Goal: Task Accomplishment & Management: Use online tool/utility

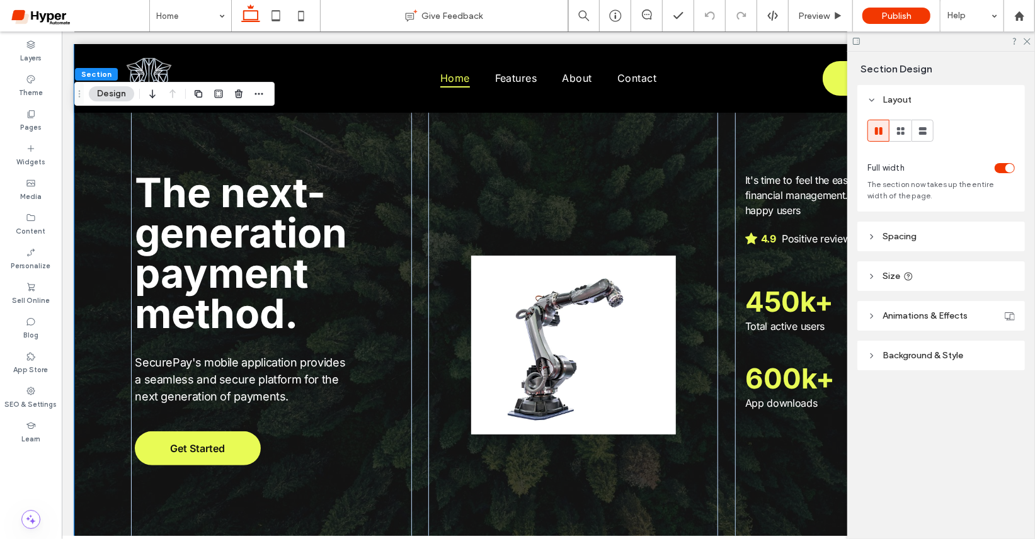
click at [109, 91] on button "Design" at bounding box center [111, 93] width 45 height 15
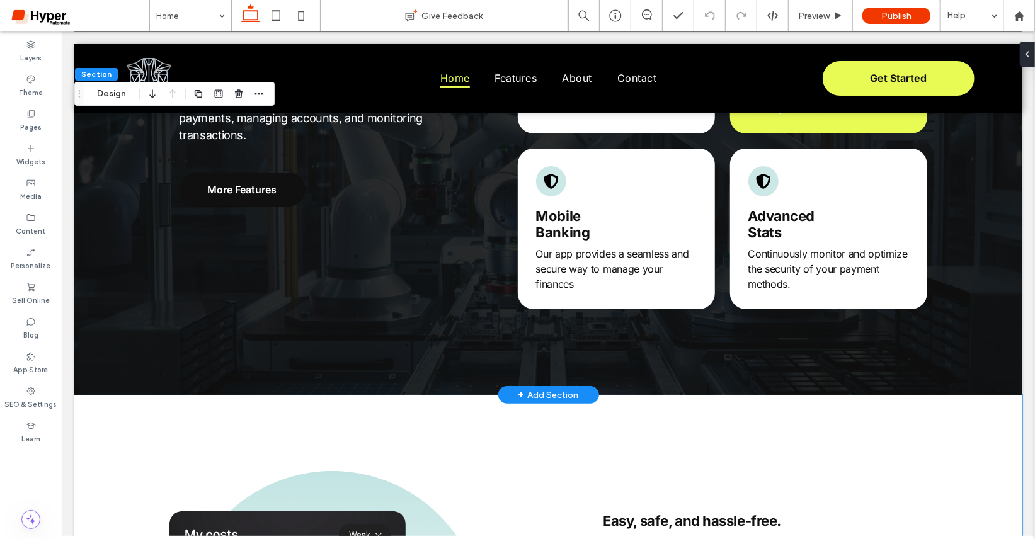
scroll to position [910, 0]
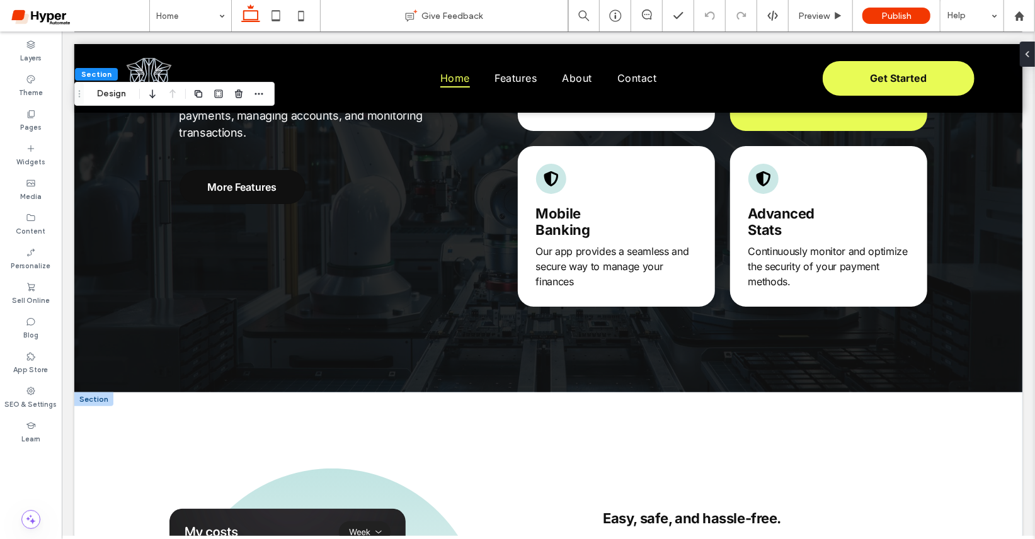
click at [88, 401] on div at bounding box center [93, 399] width 39 height 14
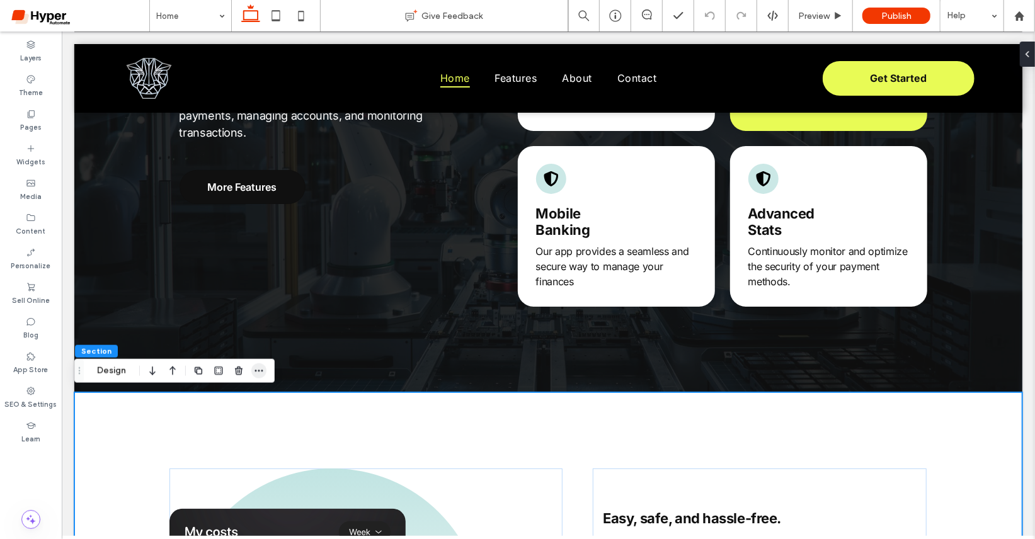
click at [260, 372] on icon "button" at bounding box center [259, 371] width 10 height 10
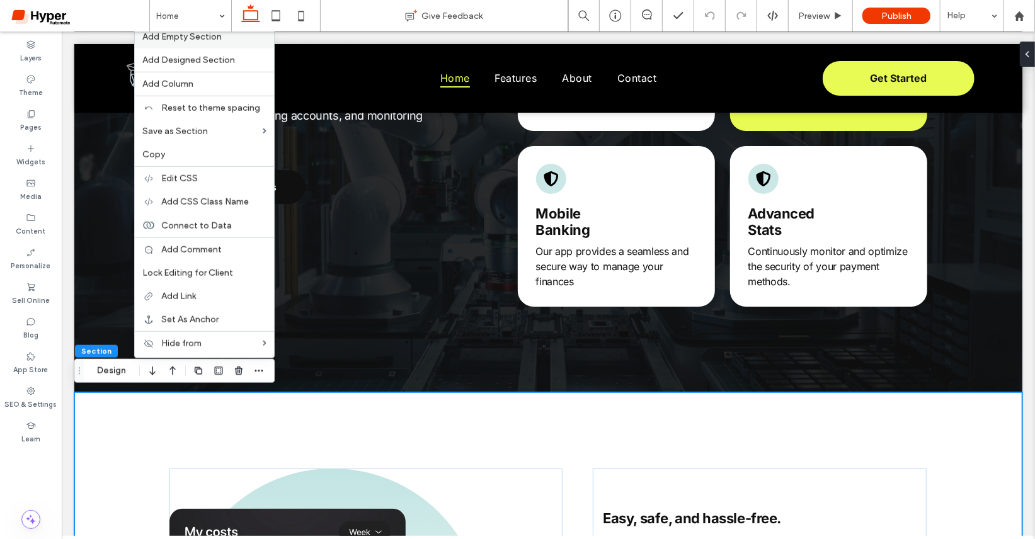
click at [217, 47] on div "Add Empty Section" at bounding box center [204, 37] width 139 height 24
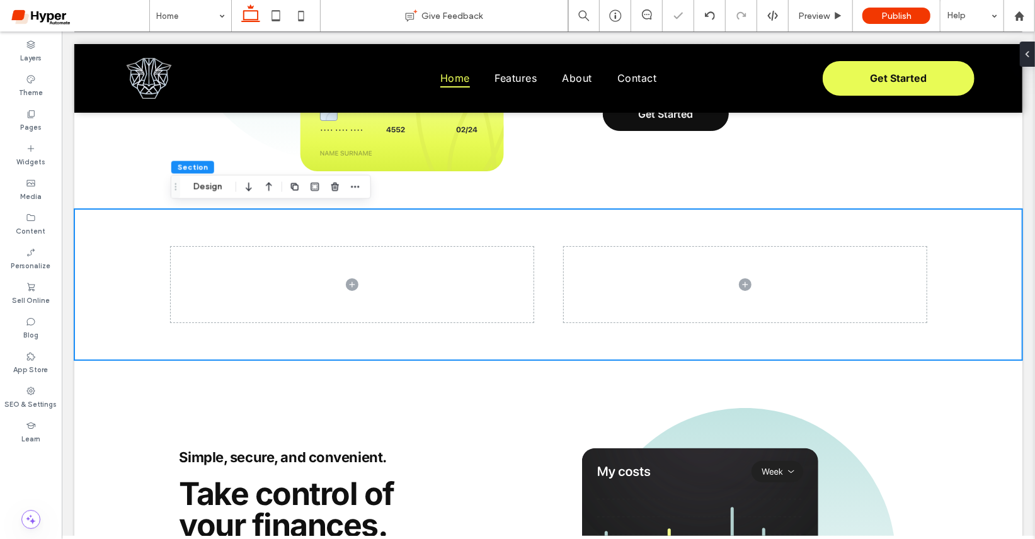
scroll to position [1520, 0]
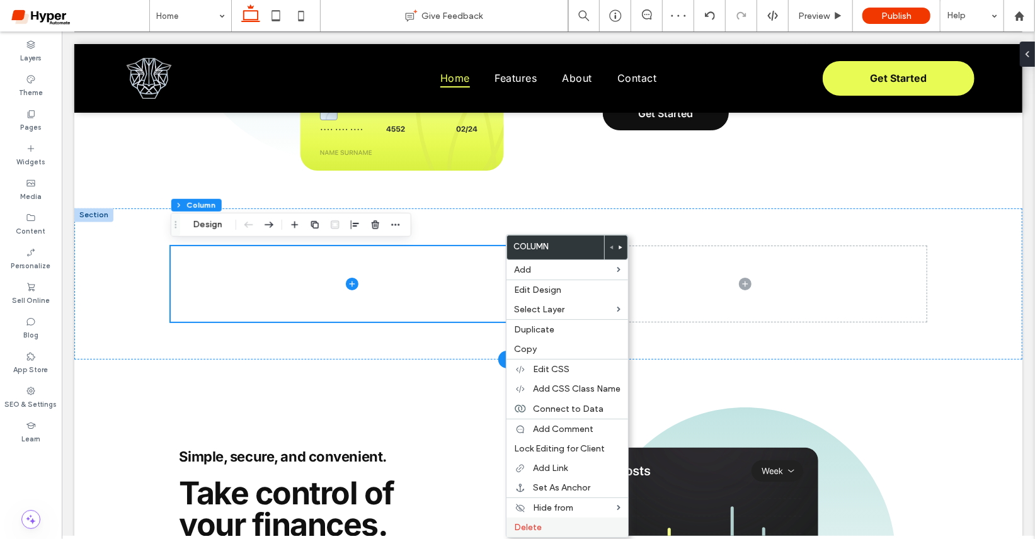
click at [546, 522] on label "Delete" at bounding box center [567, 527] width 106 height 11
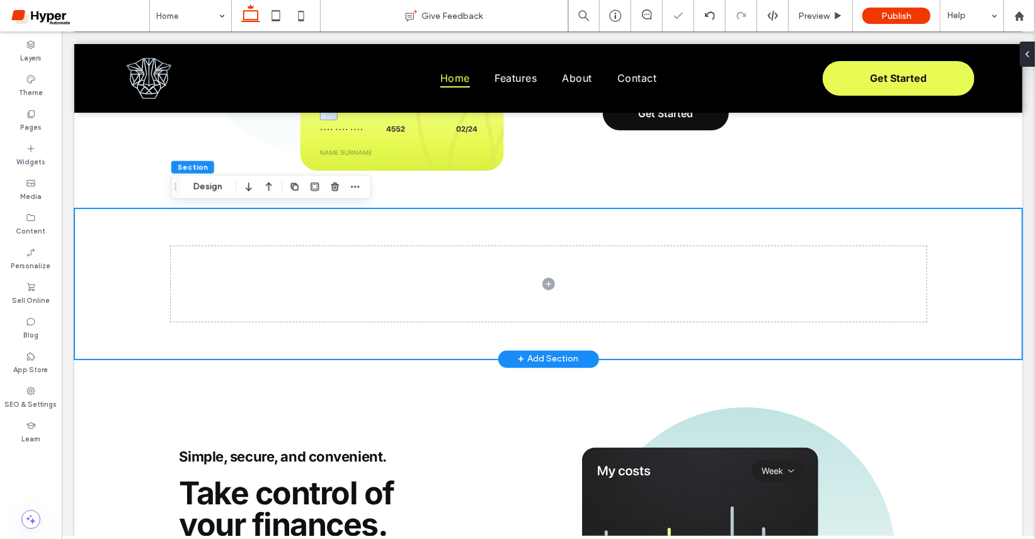
click at [129, 240] on div at bounding box center [548, 283] width 948 height 151
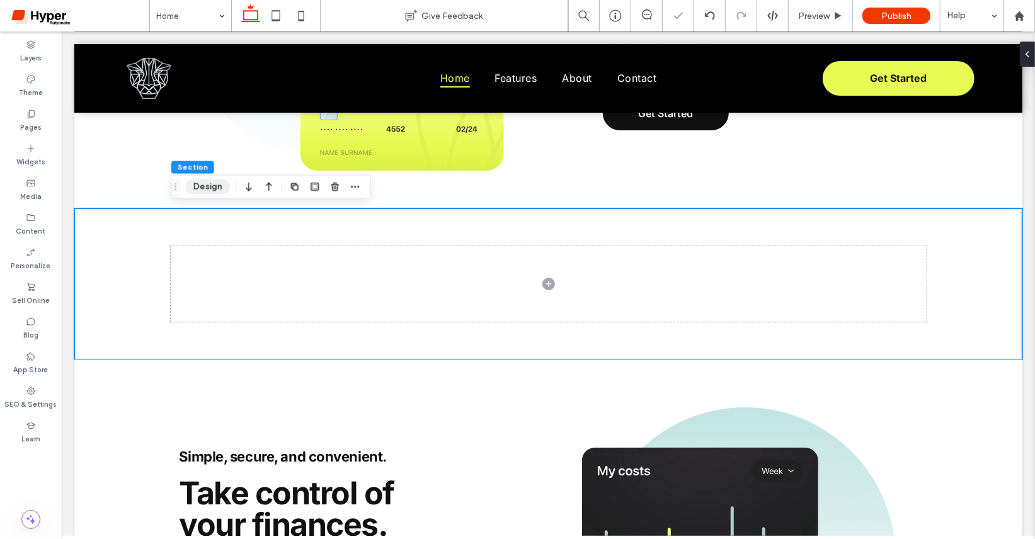
click at [195, 190] on button "Design" at bounding box center [207, 187] width 45 height 15
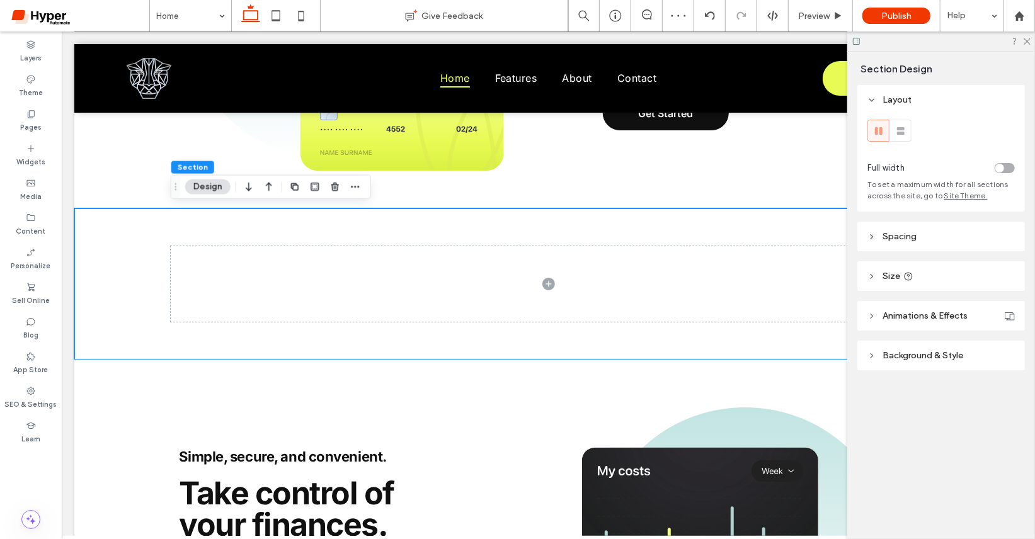
click at [1002, 166] on div "toggle" at bounding box center [999, 168] width 9 height 9
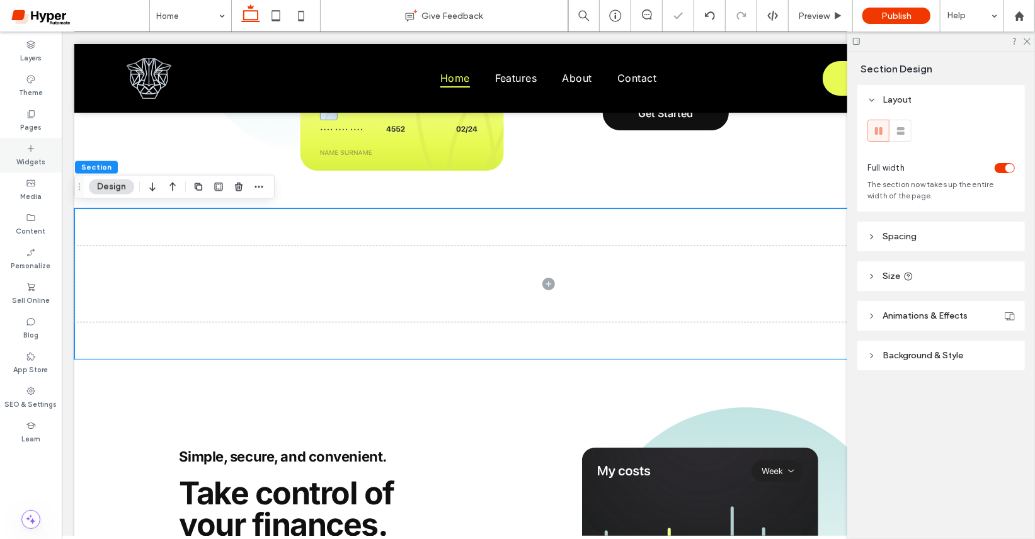
click at [26, 155] on label "Widgets" at bounding box center [30, 161] width 29 height 14
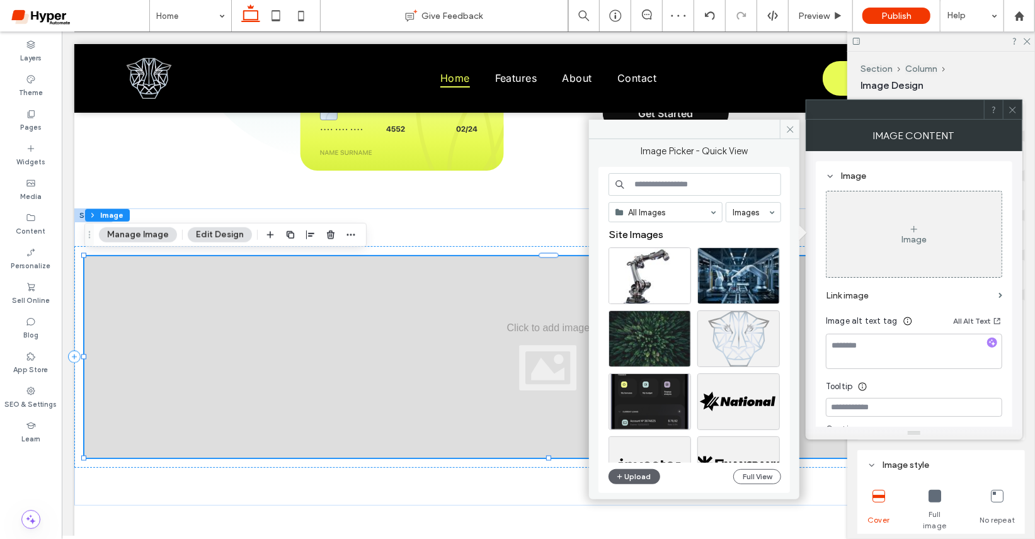
click at [135, 243] on div "Section Column Image Manage Image Edit Design" at bounding box center [225, 235] width 282 height 24
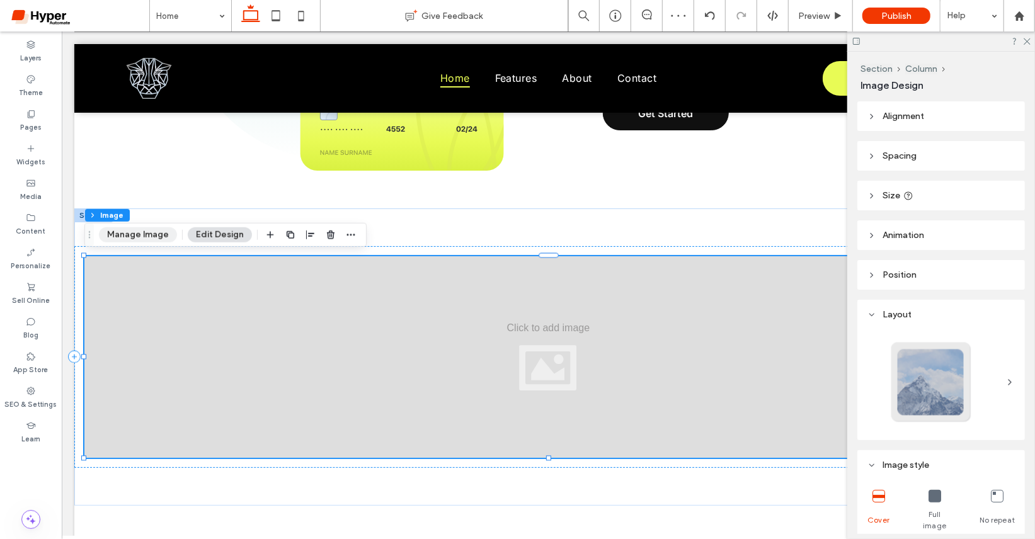
click at [139, 240] on button "Manage Image" at bounding box center [138, 234] width 78 height 15
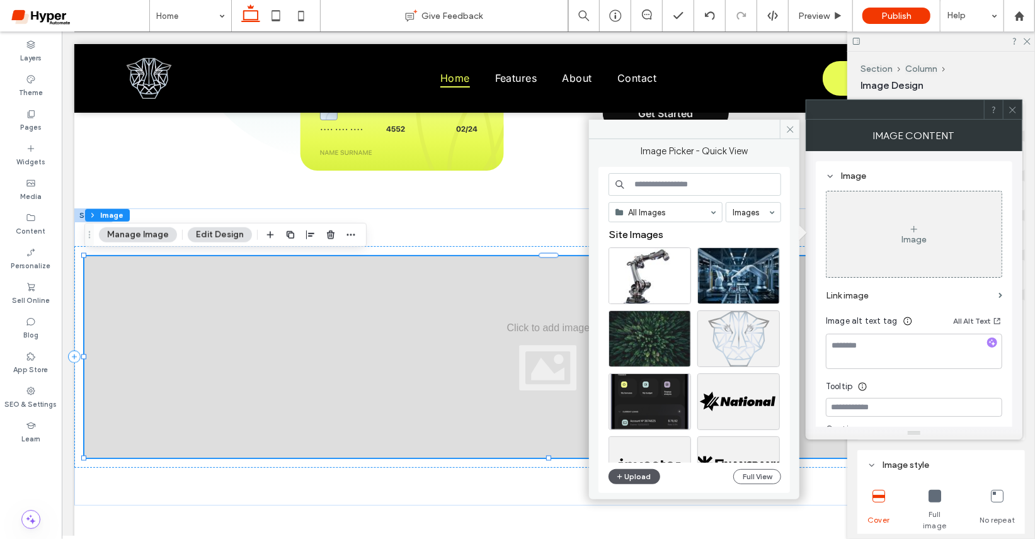
click at [643, 476] on button "Upload" at bounding box center [635, 476] width 52 height 15
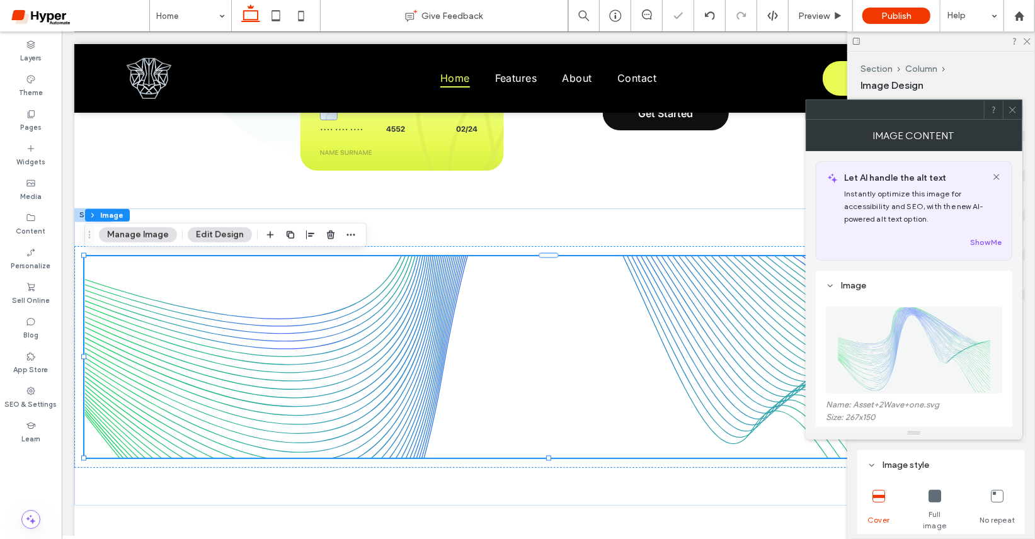
click at [1017, 103] on div at bounding box center [1012, 109] width 19 height 19
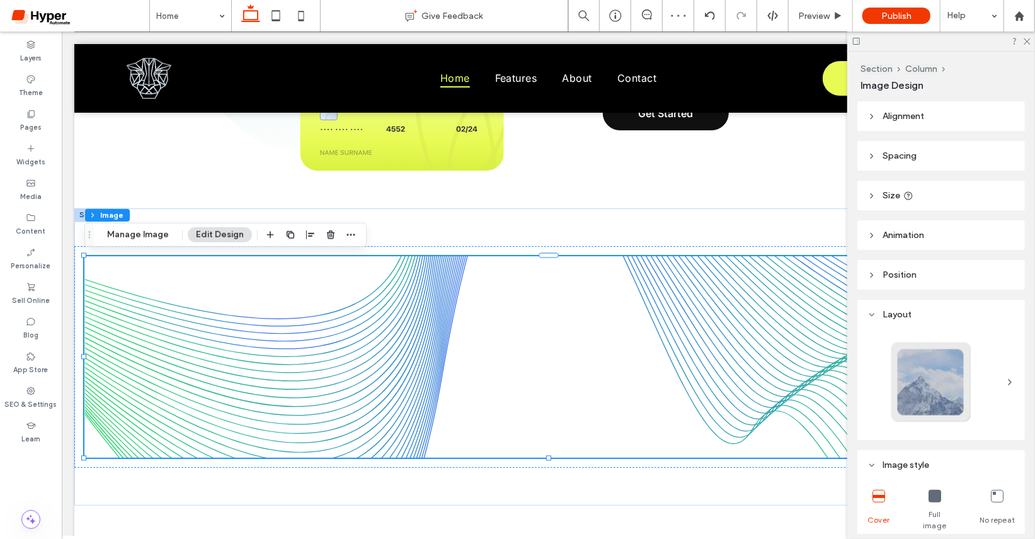
click at [946, 496] on div "Full image" at bounding box center [935, 511] width 37 height 52
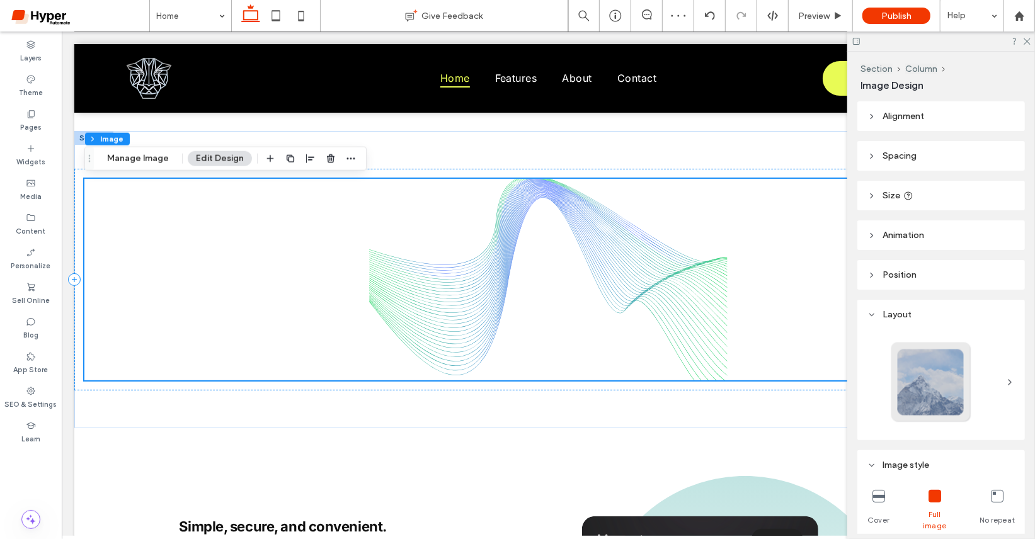
scroll to position [1596, 0]
click at [702, 328] on img at bounding box center [548, 281] width 928 height 202
click at [1028, 38] on icon at bounding box center [1026, 41] width 8 height 8
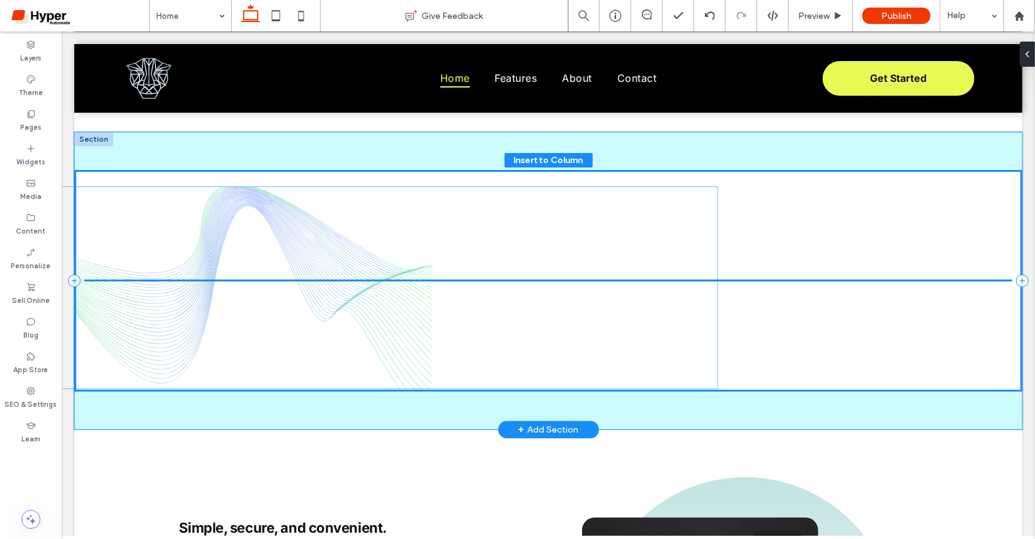
drag, startPoint x: 1009, startPoint y: 378, endPoint x: 797, endPoint y: 379, distance: 212.3
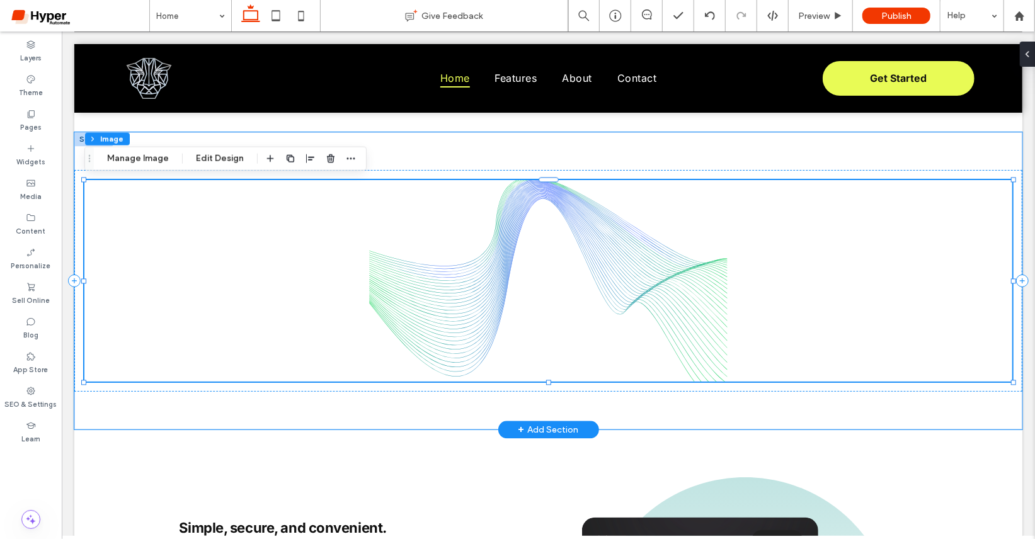
click at [702, 323] on img at bounding box center [548, 281] width 928 height 202
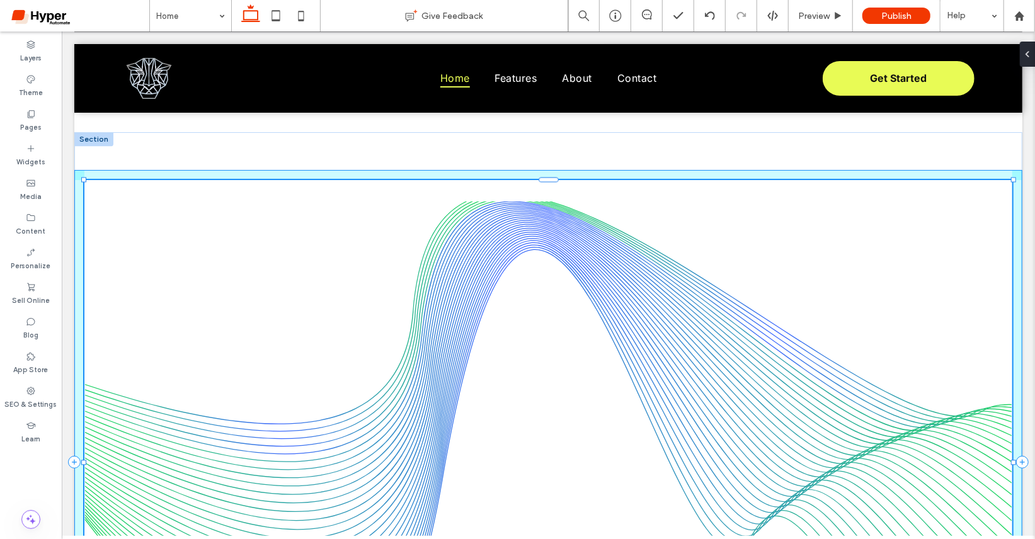
drag, startPoint x: 1014, startPoint y: 380, endPoint x: 1056, endPoint y: 561, distance: 186.3
type input "***"
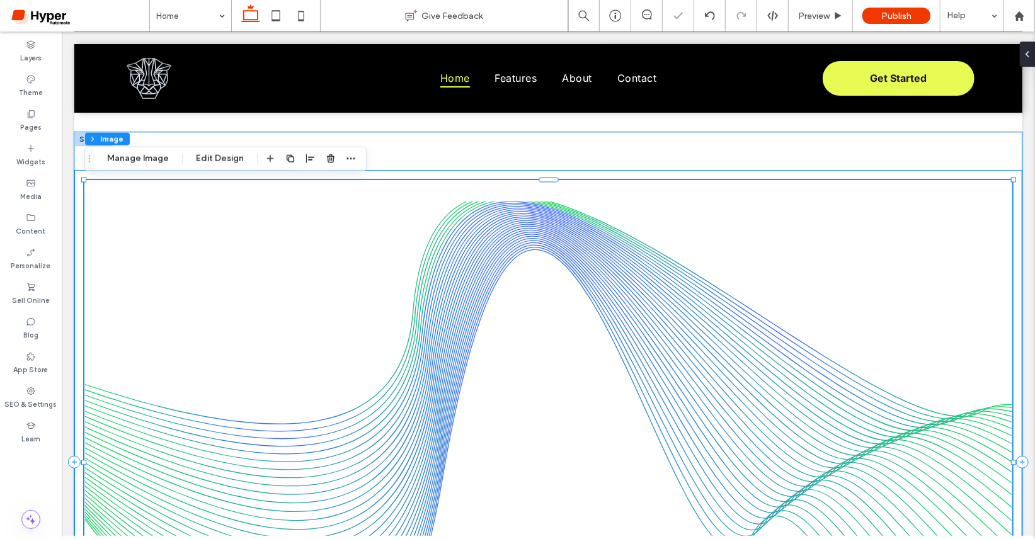
click at [774, 169] on div "105% , 896px" at bounding box center [548, 461] width 948 height 585
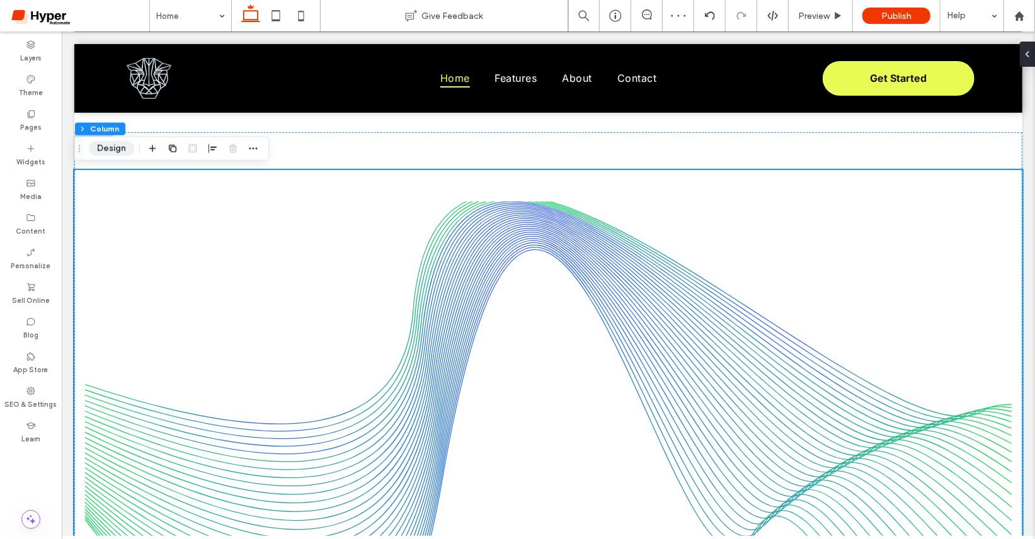
click at [120, 148] on button "Design" at bounding box center [111, 148] width 45 height 15
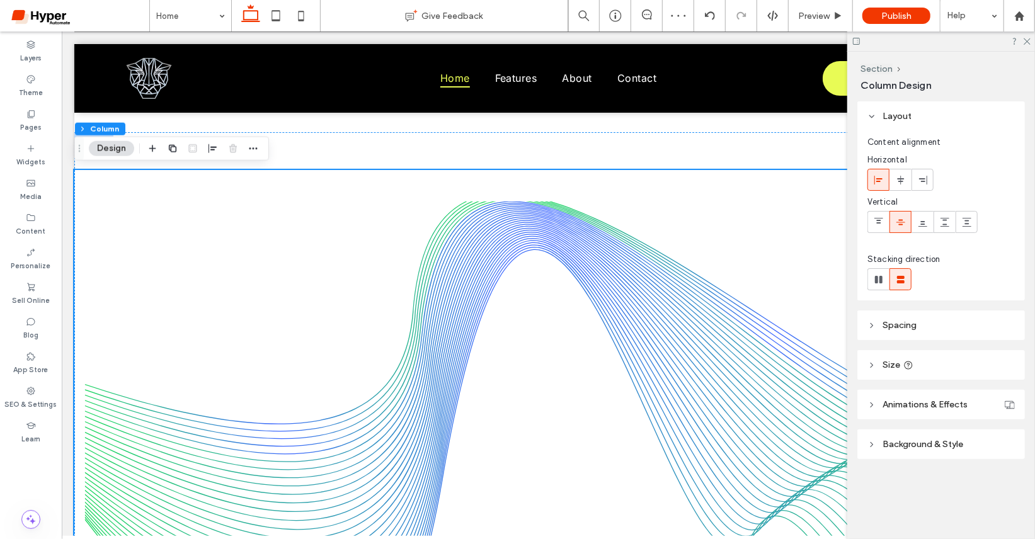
click at [920, 334] on header "Spacing" at bounding box center [941, 326] width 168 height 30
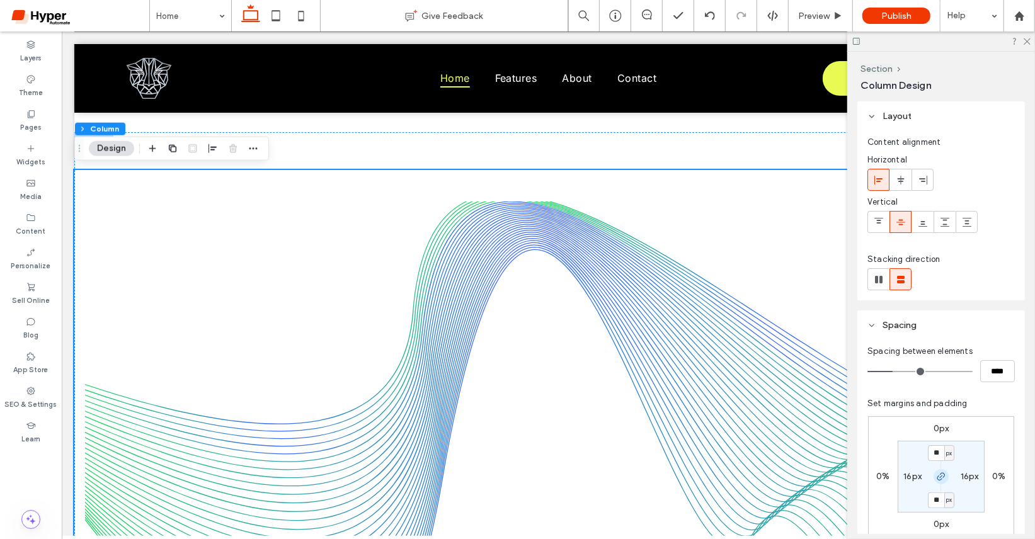
click at [944, 479] on icon "button" at bounding box center [941, 477] width 10 height 10
click at [942, 477] on icon "button" at bounding box center [941, 477] width 10 height 10
click at [912, 477] on label "16px" at bounding box center [912, 476] width 18 height 11
type input "*"
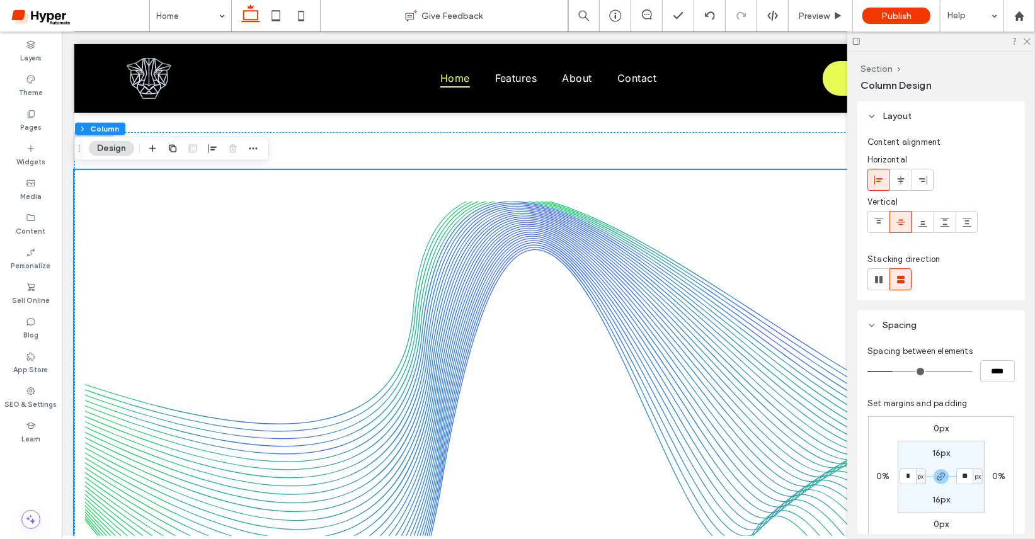
type input "*"
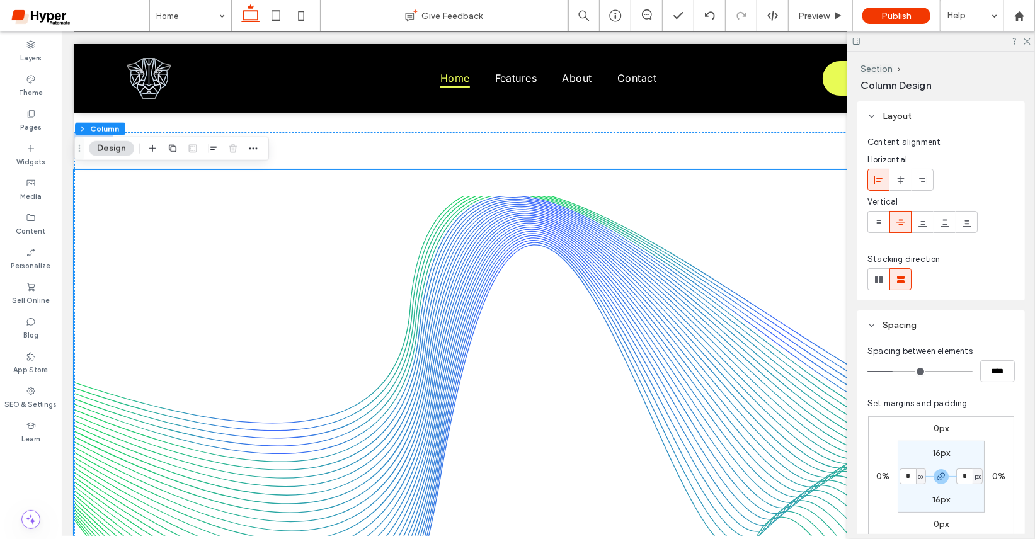
click at [947, 450] on label "16px" at bounding box center [941, 453] width 18 height 11
type input "**"
type input "*"
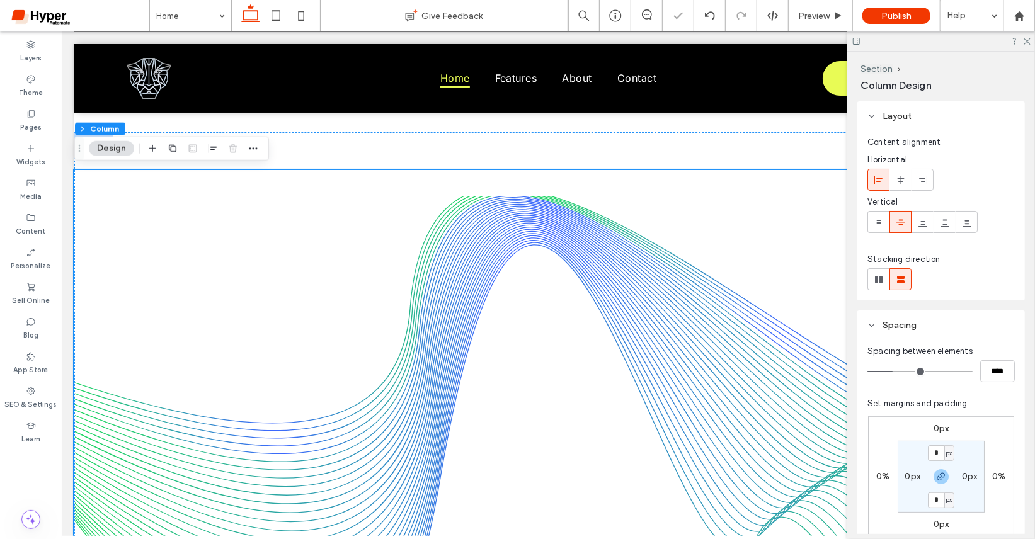
click at [1006, 446] on div "0px 0% 0px 0% * px 0px * px 0px" at bounding box center [941, 476] width 146 height 121
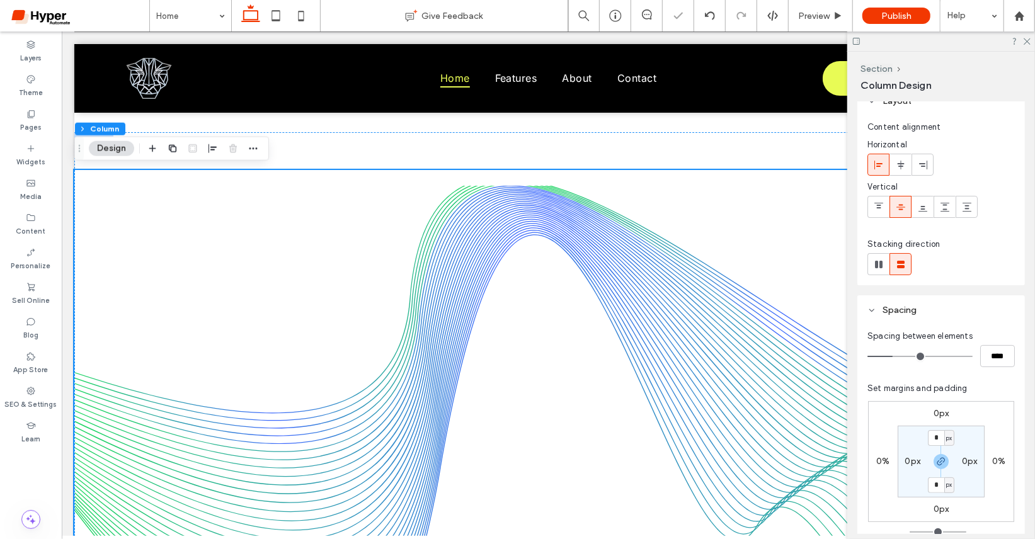
scroll to position [9, 0]
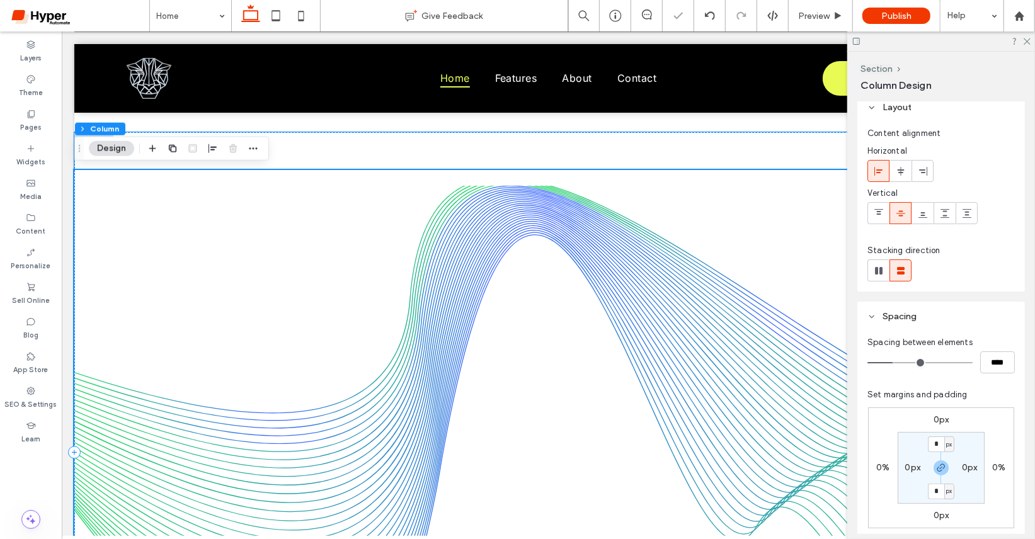
click at [794, 460] on img at bounding box center [548, 451] width 948 height 564
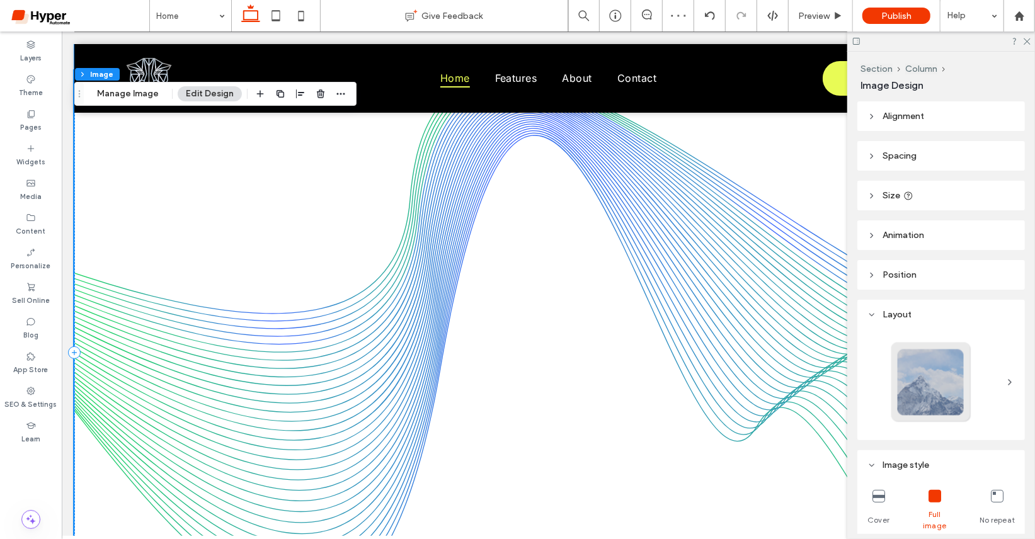
scroll to position [1695, 0]
click at [1028, 40] on icon at bounding box center [1026, 41] width 8 height 8
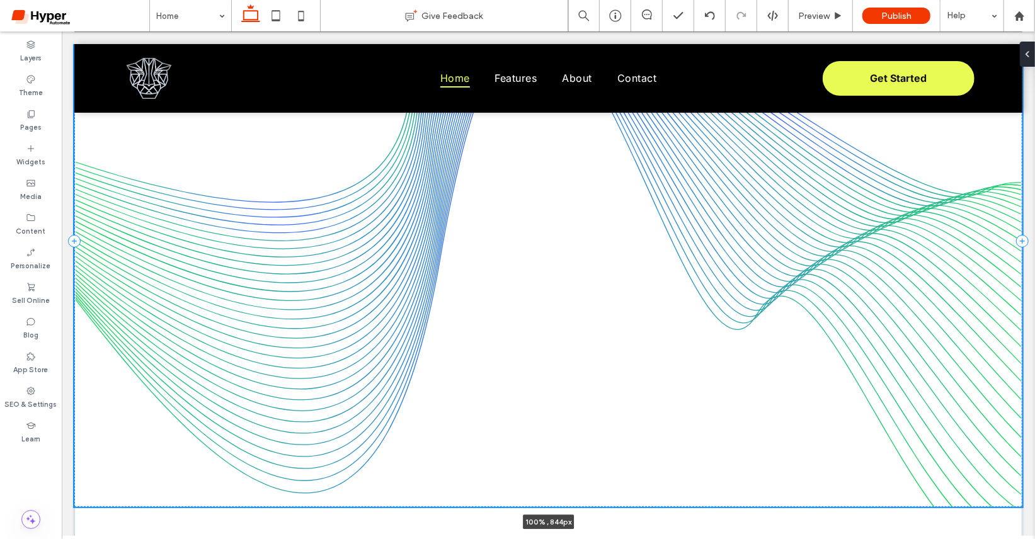
scroll to position [1792, 0]
drag, startPoint x: 1022, startPoint y: 520, endPoint x: 1056, endPoint y: 504, distance: 38.1
type input "***"
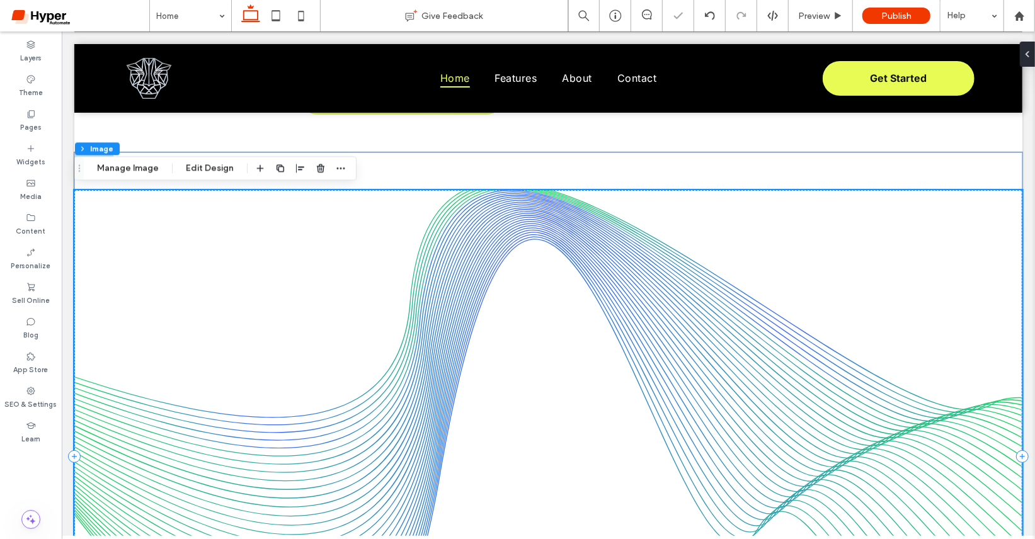
scroll to position [1556, 0]
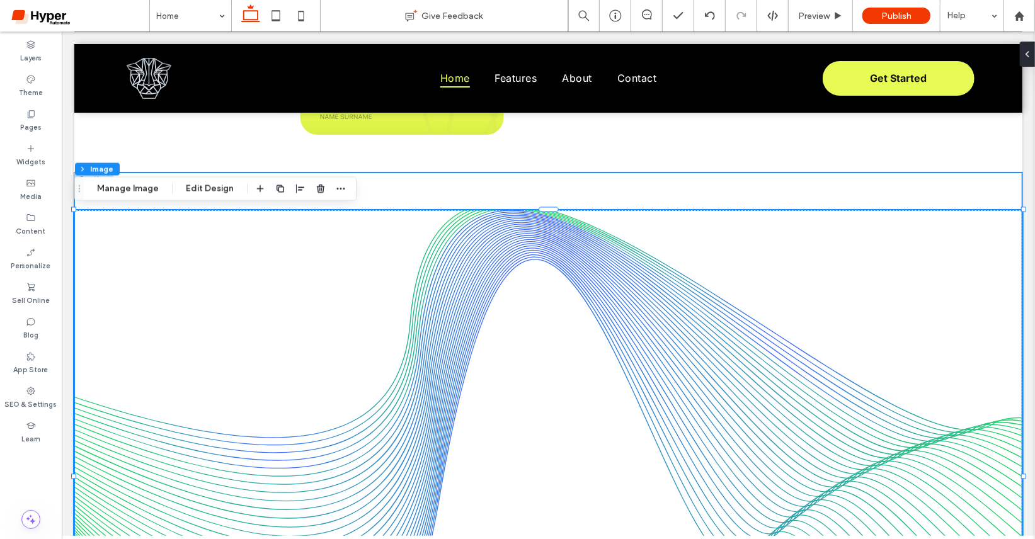
click at [417, 181] on div "100% , 846px" at bounding box center [548, 476] width 948 height 609
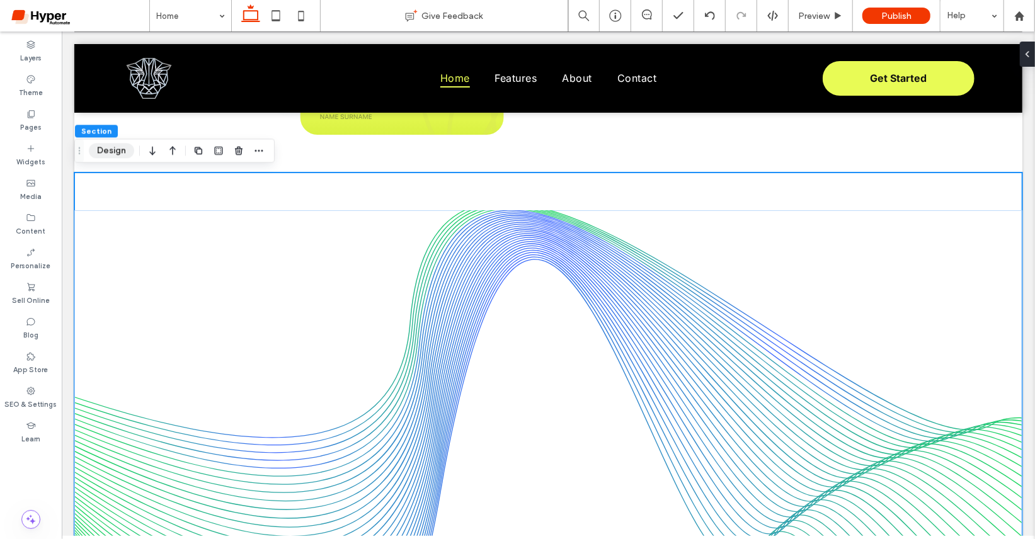
click at [117, 154] on button "Design" at bounding box center [111, 150] width 45 height 15
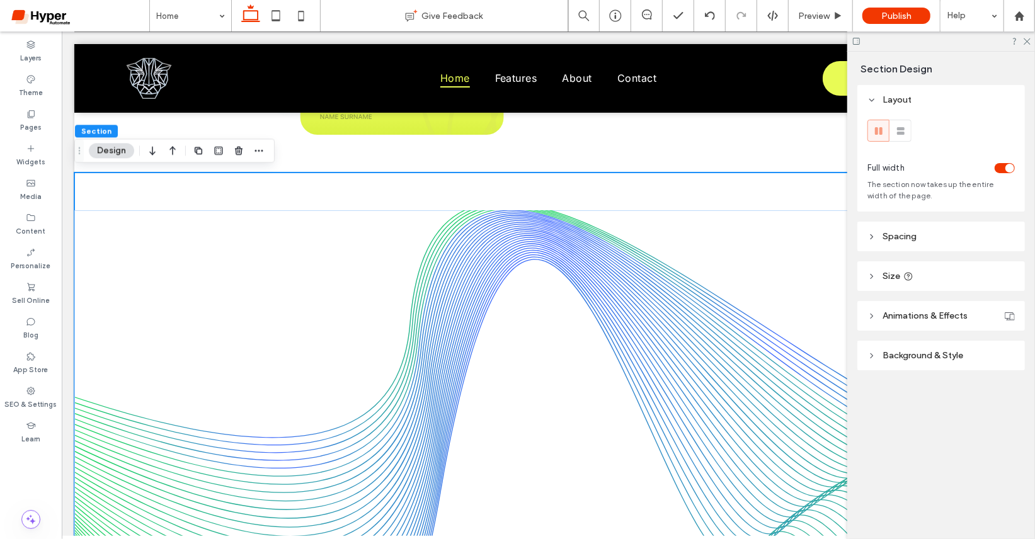
click at [910, 348] on header "Background & Style" at bounding box center [941, 356] width 168 height 30
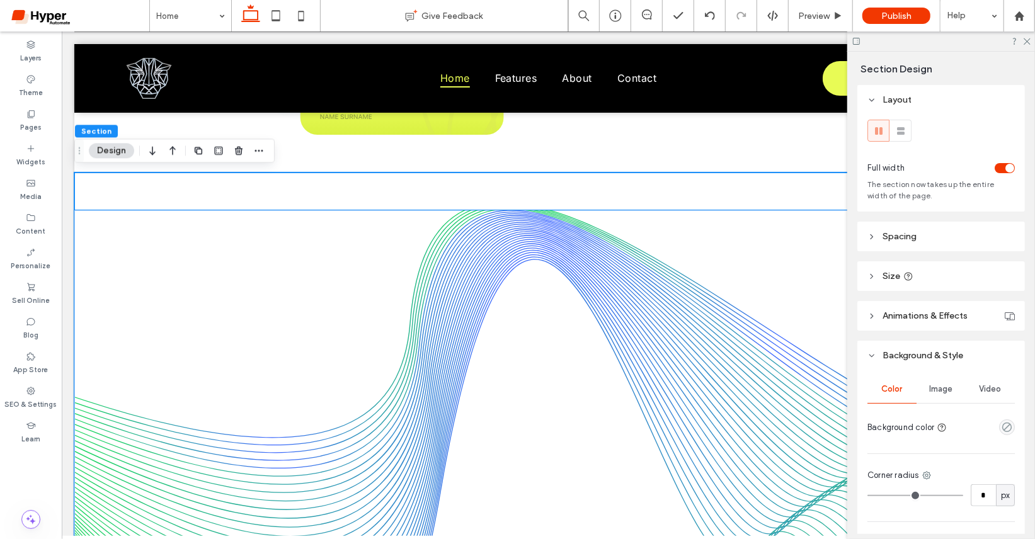
click at [679, 268] on img at bounding box center [548, 476] width 948 height 533
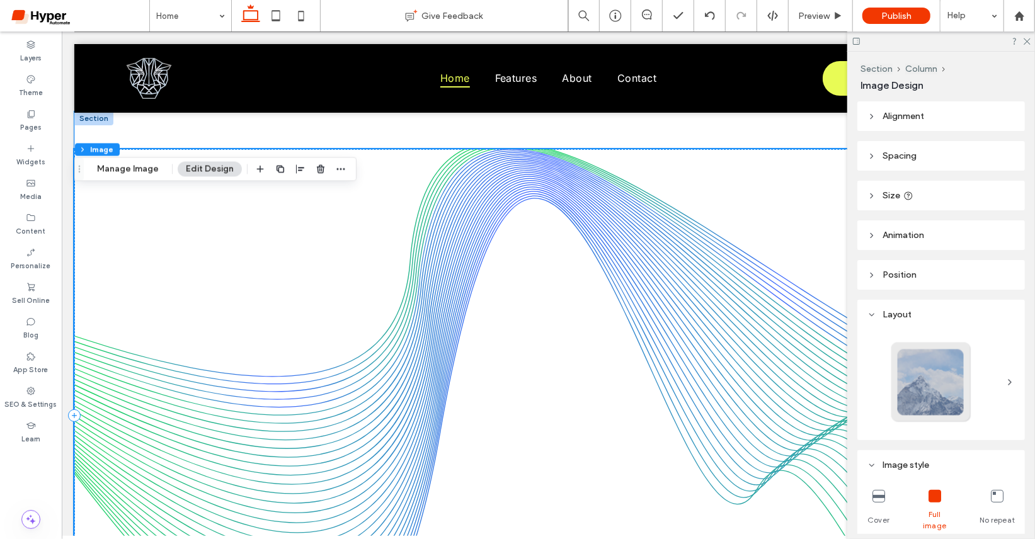
scroll to position [1621, 0]
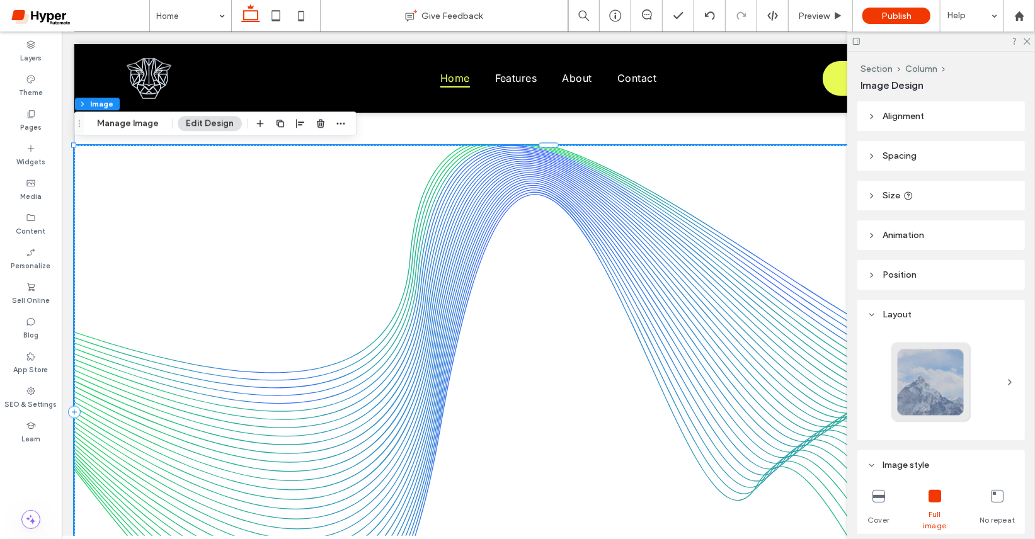
click at [1025, 35] on div at bounding box center [941, 41] width 188 height 20
click at [1029, 45] on div at bounding box center [941, 41] width 188 height 20
click at [1029, 41] on icon at bounding box center [1026, 41] width 8 height 8
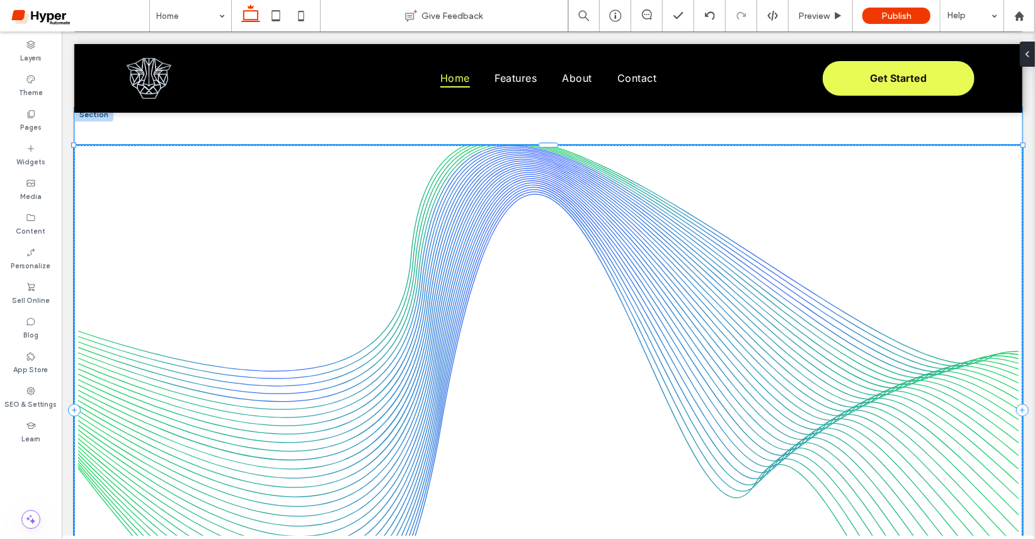
click at [1022, 146] on div "100% , 840px" at bounding box center [548, 409] width 948 height 605
type input "****"
type input "***"
click at [513, 396] on img at bounding box center [547, 409] width 947 height 529
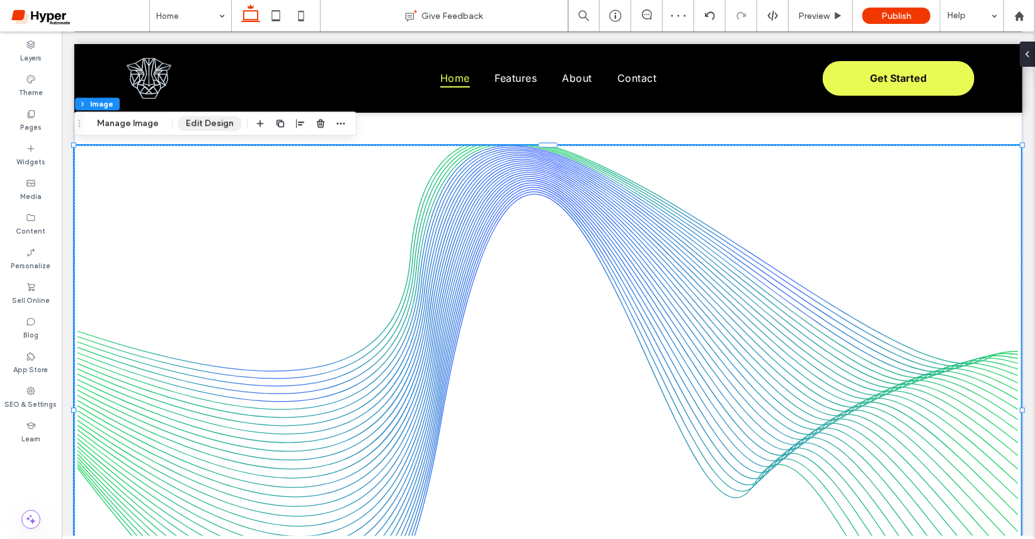
click at [210, 127] on button "Edit Design" at bounding box center [210, 123] width 64 height 15
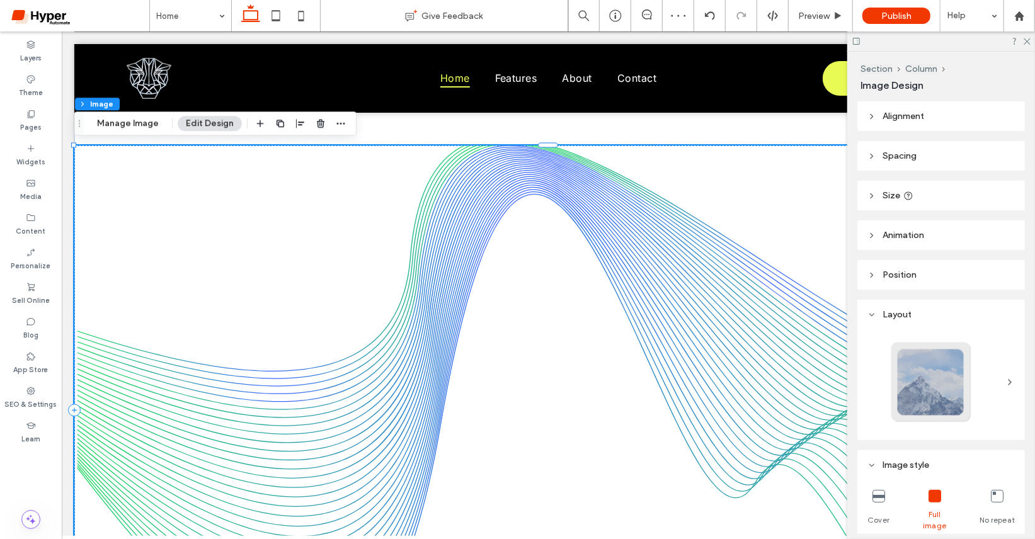
click at [911, 156] on span "Spacing" at bounding box center [900, 156] width 34 height 11
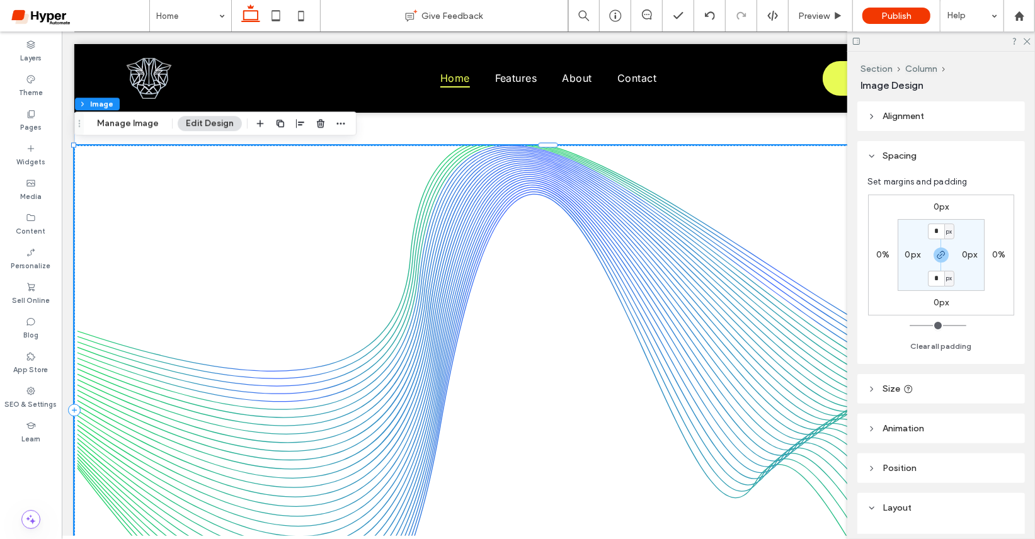
click at [998, 254] on label "0%" at bounding box center [998, 254] width 13 height 11
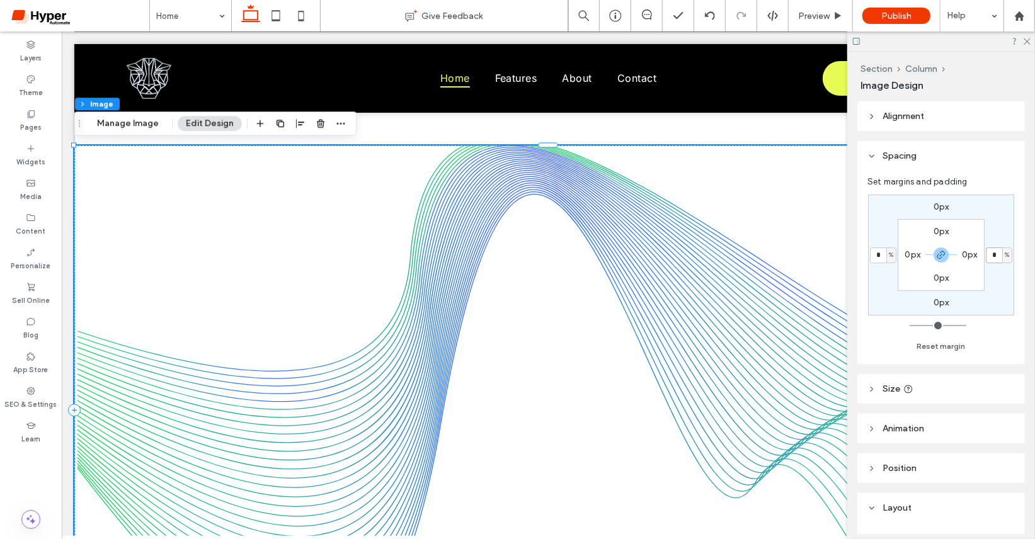
click at [998, 254] on input "*" at bounding box center [994, 256] width 16 height 16
type input "****"
type input "*"
type input "****"
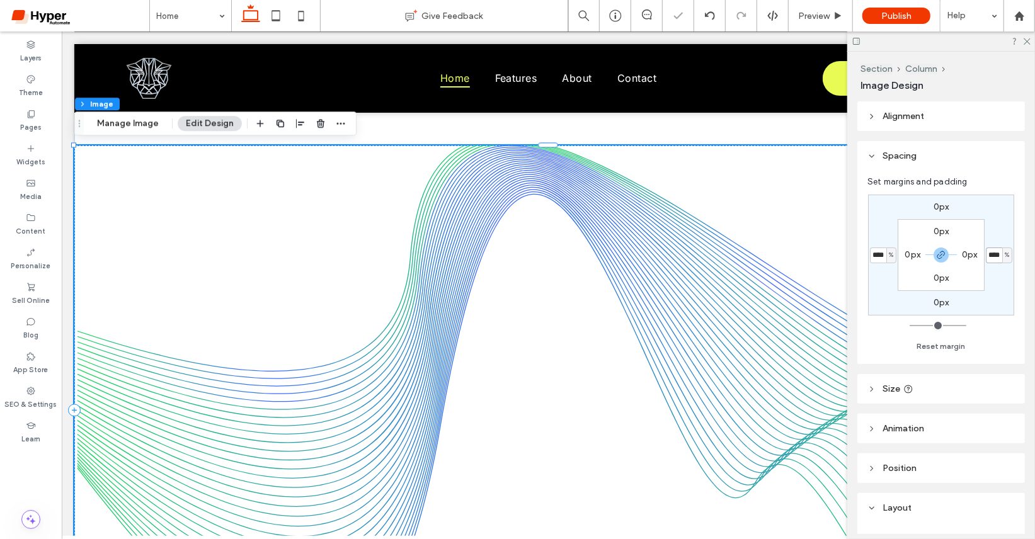
type input "*"
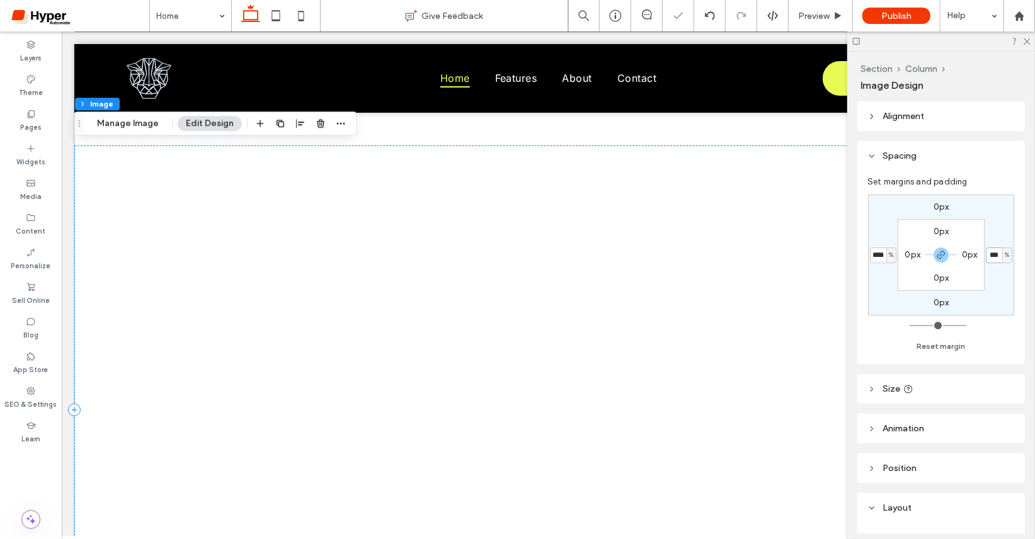
scroll to position [0, 0]
type input "***"
type input "*"
type input "***"
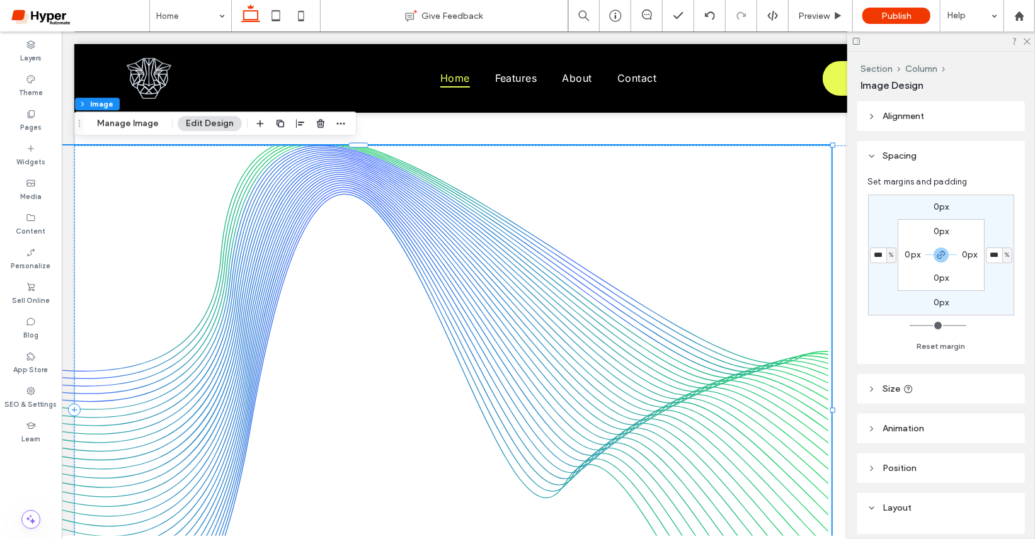
click at [945, 203] on label "0px" at bounding box center [942, 207] width 16 height 11
type input "*"
click at [937, 209] on input "*" at bounding box center [936, 208] width 16 height 16
type input "***"
type input "*"
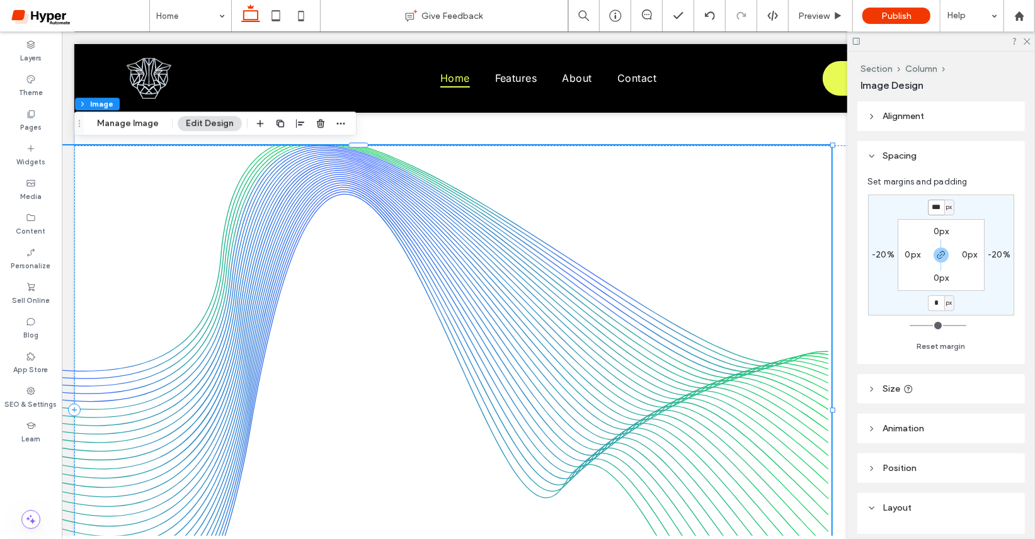
type input "***"
type input "*"
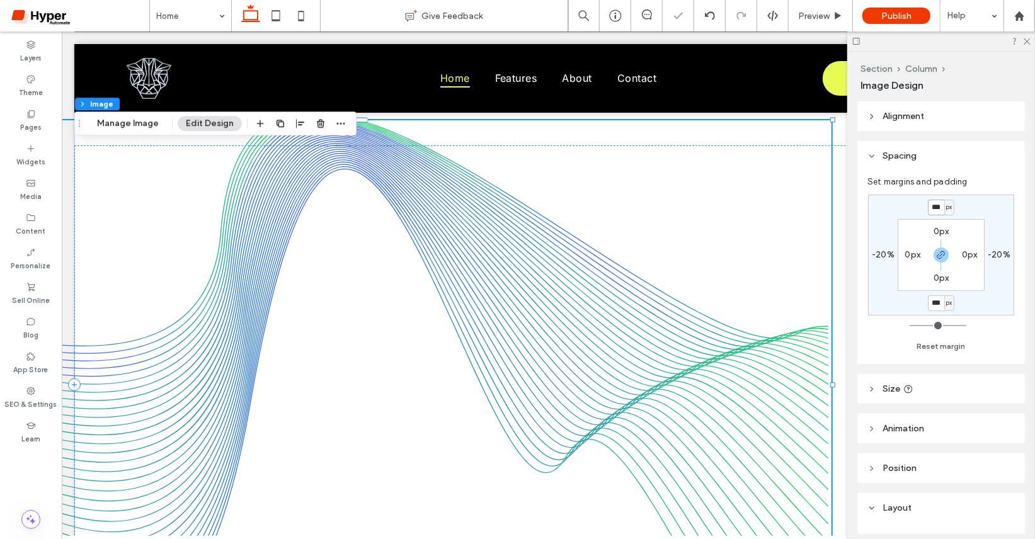
click at [935, 207] on input "***" at bounding box center [936, 208] width 16 height 16
type input "****"
type input "*"
type input "****"
type input "*"
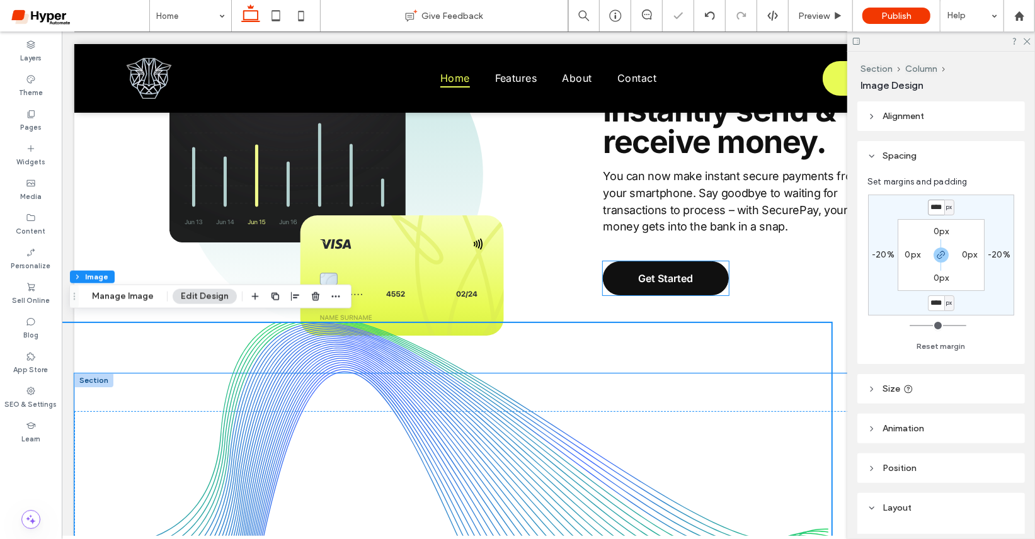
scroll to position [1354, 0]
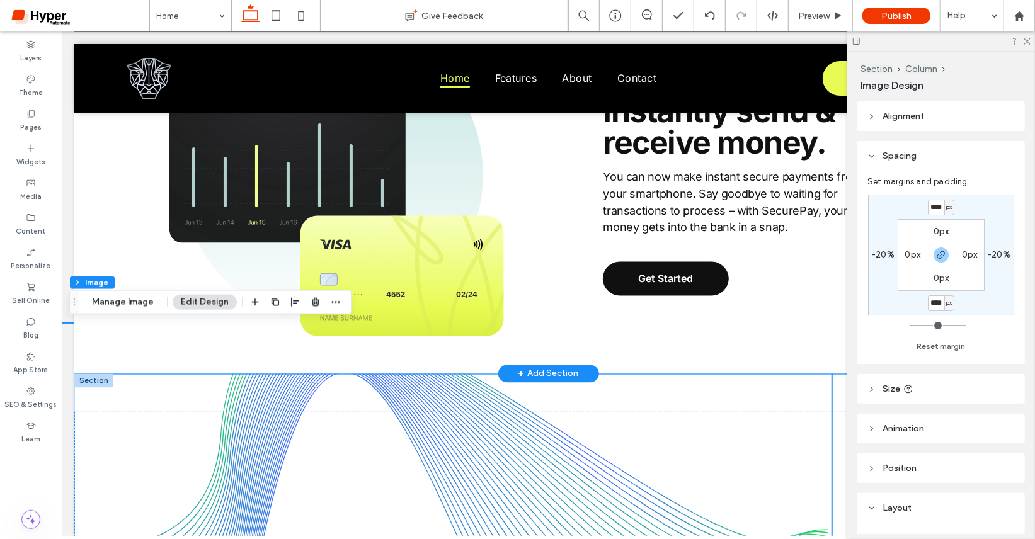
click at [82, 199] on div "Easy, safe, and hassle-free. Get Started Instantly send & receive money. You ca…" at bounding box center [548, 161] width 948 height 426
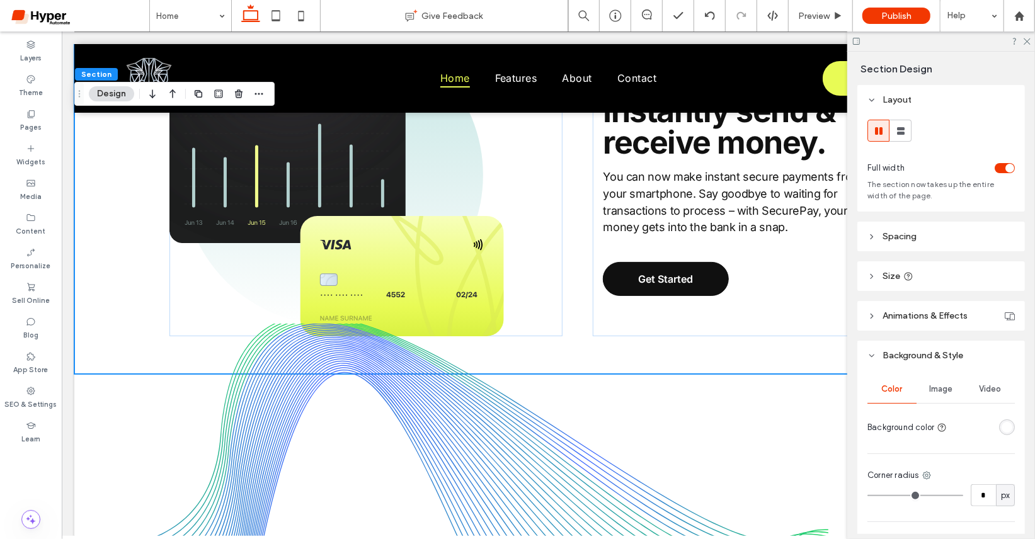
click at [107, 94] on button "Design" at bounding box center [111, 93] width 45 height 15
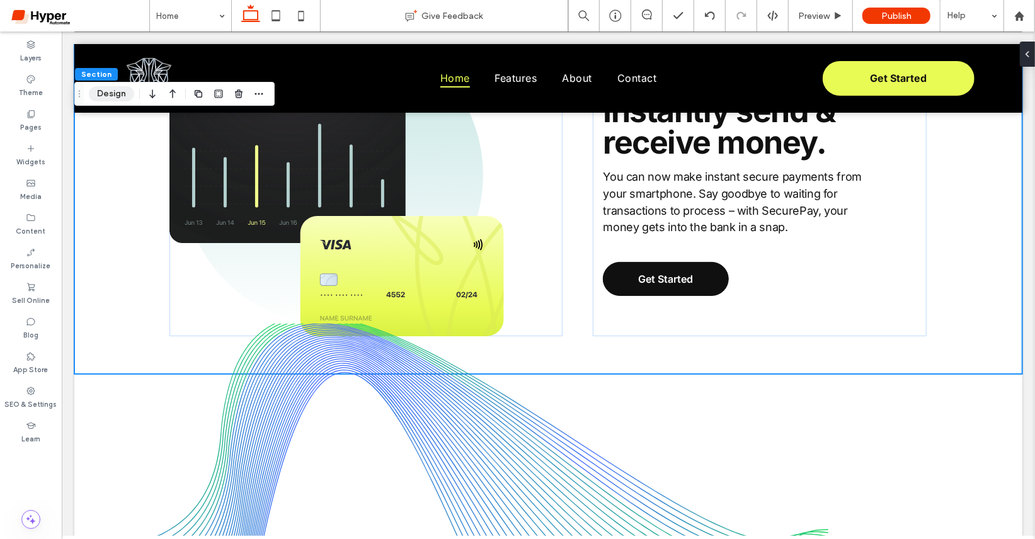
click at [115, 88] on button "Design" at bounding box center [111, 93] width 45 height 15
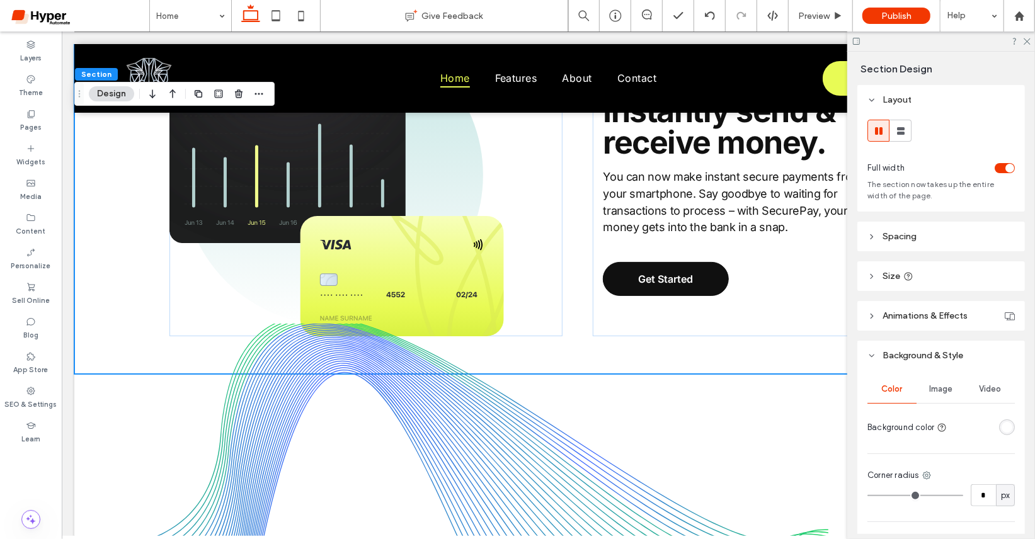
click at [1014, 426] on div "rgba(255, 255, 255, 1)" at bounding box center [1007, 428] width 16 height 16
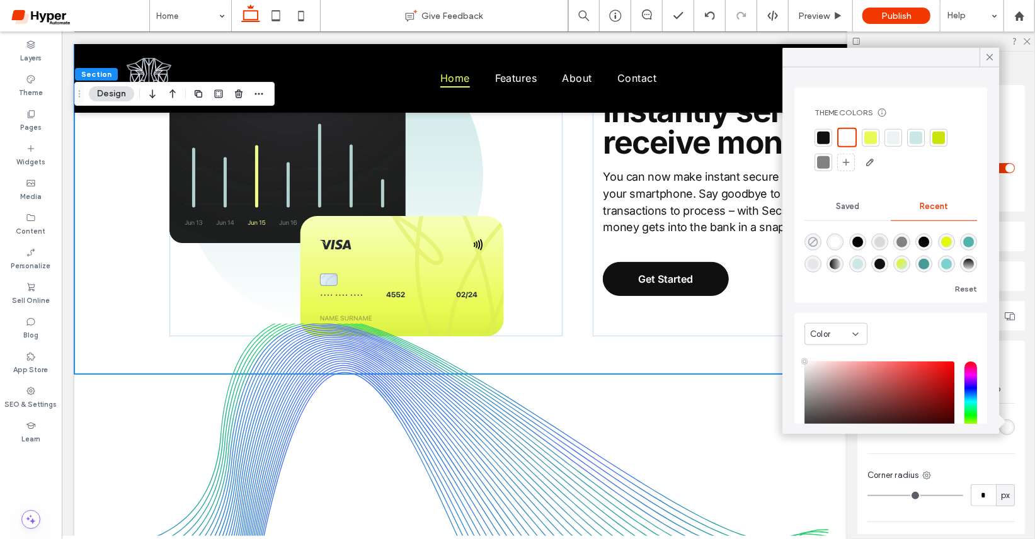
click at [813, 245] on icon "rgba(0, 0, 0, 0)" at bounding box center [813, 242] width 11 height 11
type input "*******"
type input "*"
type input "**"
click at [993, 60] on icon at bounding box center [989, 57] width 11 height 11
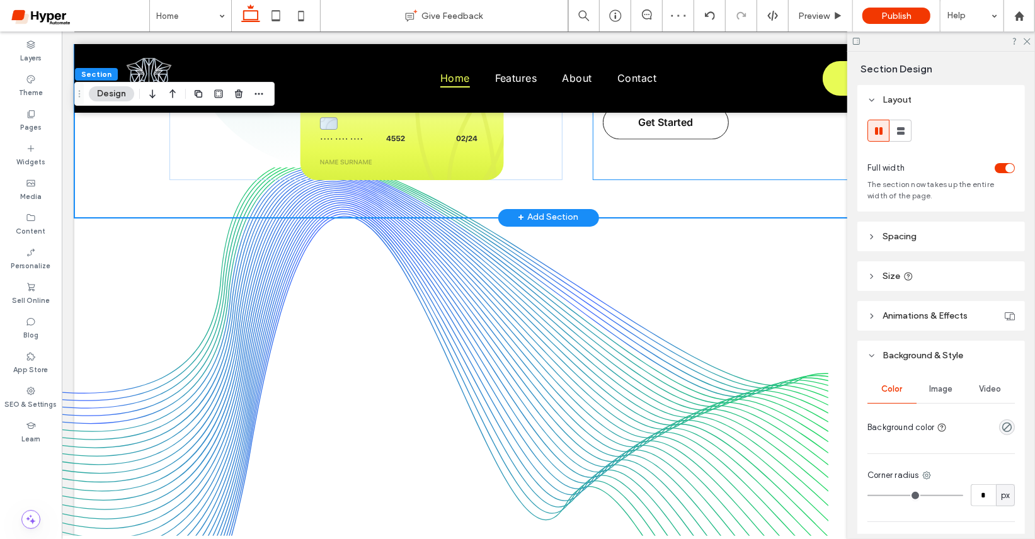
scroll to position [1524, 0]
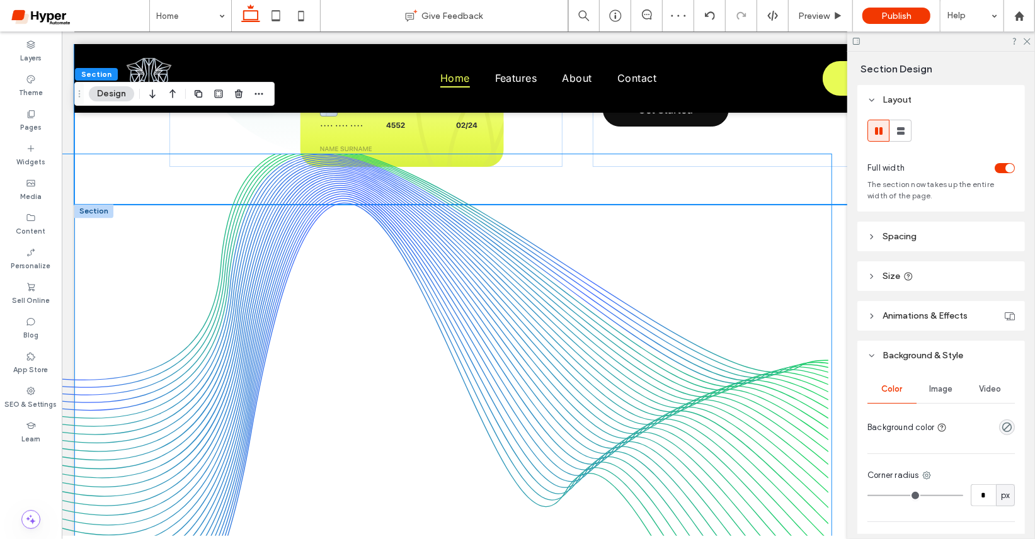
click at [627, 333] on img at bounding box center [357, 418] width 947 height 529
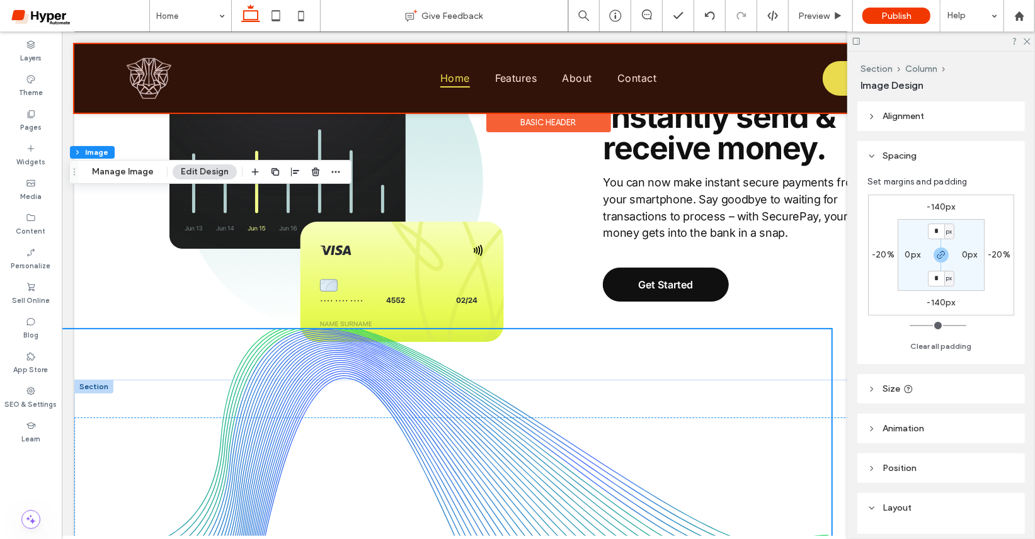
scroll to position [1339, 0]
